Goal: Find specific fact

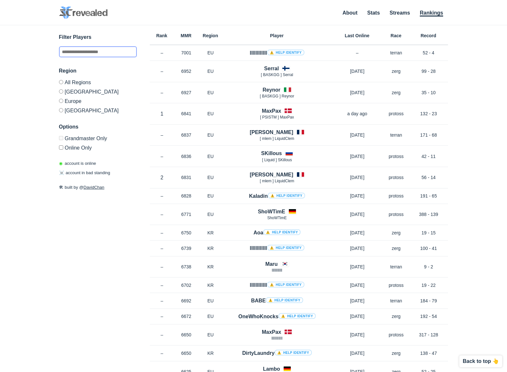
drag, startPoint x: 77, startPoint y: 55, endPoint x: 140, endPoint y: 39, distance: 64.3
click at [78, 55] on input "text" at bounding box center [98, 51] width 78 height 11
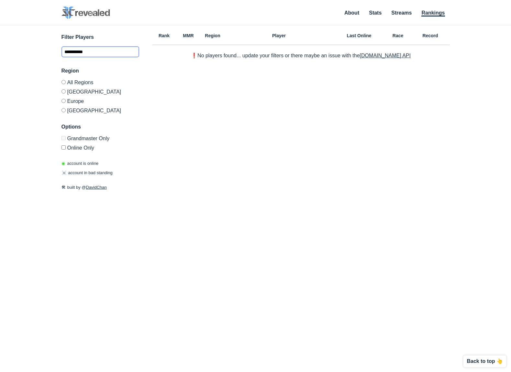
type input "**********"
